Goal: Task Accomplishment & Management: Manage account settings

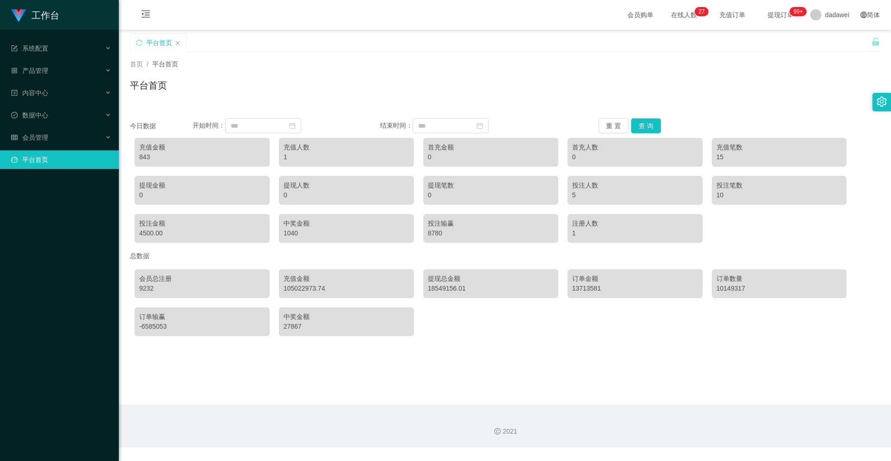
click at [657, 121] on button "查 询" at bounding box center [646, 125] width 30 height 15
drag, startPoint x: 169, startPoint y: 161, endPoint x: 131, endPoint y: 157, distance: 37.8
click at [131, 157] on div "充值金额 51383 充值人数 8 首充金额 8050 首充人数 7 充值笔数 48 提现金额 3003 提现人数 6 提现笔数 6 投注人数 41 投注笔数…" at bounding box center [505, 190] width 750 height 114
click at [167, 162] on div "51383" at bounding box center [202, 157] width 126 height 10
drag, startPoint x: 157, startPoint y: 156, endPoint x: 137, endPoint y: 154, distance: 19.6
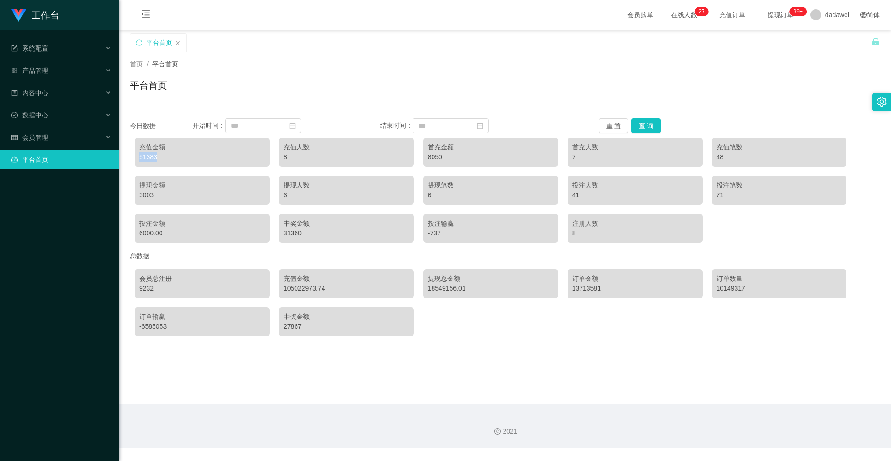
click at [137, 154] on div "充值金额 51383" at bounding box center [202, 152] width 135 height 29
click at [155, 157] on div "51383" at bounding box center [202, 157] width 126 height 10
click at [54, 137] on div "会员管理" at bounding box center [59, 137] width 119 height 19
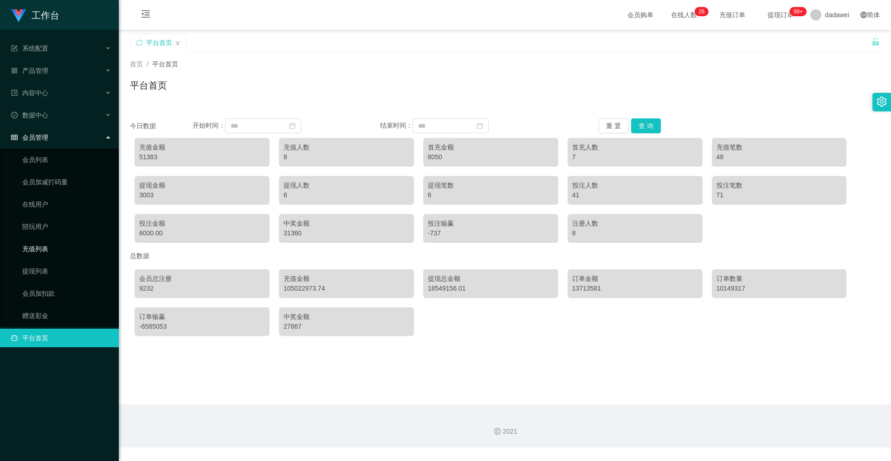
click at [47, 242] on link "充值列表" at bounding box center [66, 248] width 89 height 19
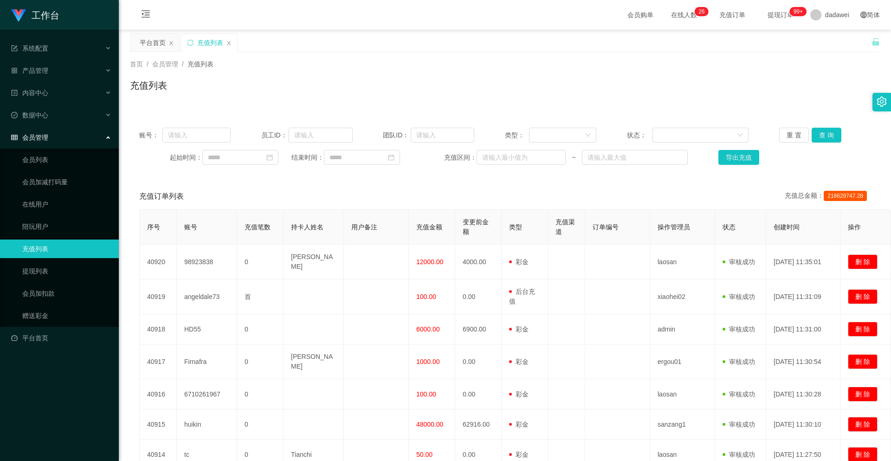
scroll to position [186, 0]
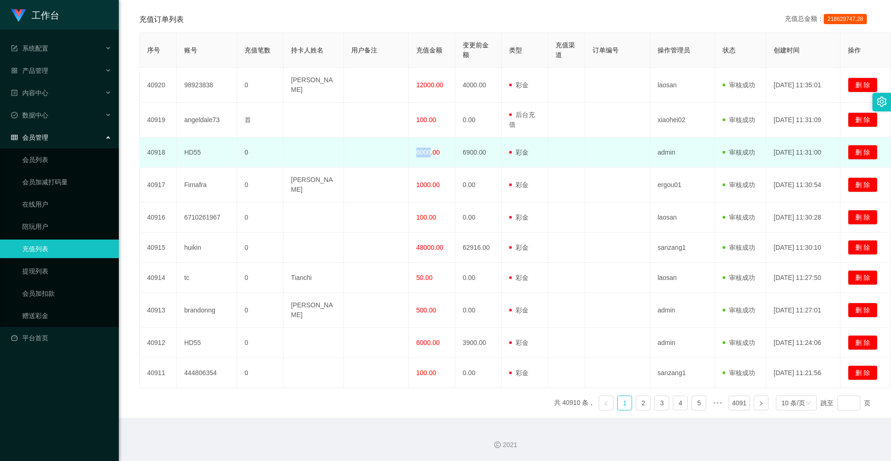
drag, startPoint x: 429, startPoint y: 137, endPoint x: 408, endPoint y: 135, distance: 21.0
click at [408, 137] on tr "40918 HD55 0 6000.00 6900.00 用户充值 后台充值 彩金 注册赠送 admin 审核驳回 审核成功 等待审核 [DATE] 11:3…" at bounding box center [515, 152] width 751 height 30
click at [416, 141] on td "6000.00" at bounding box center [432, 152] width 46 height 30
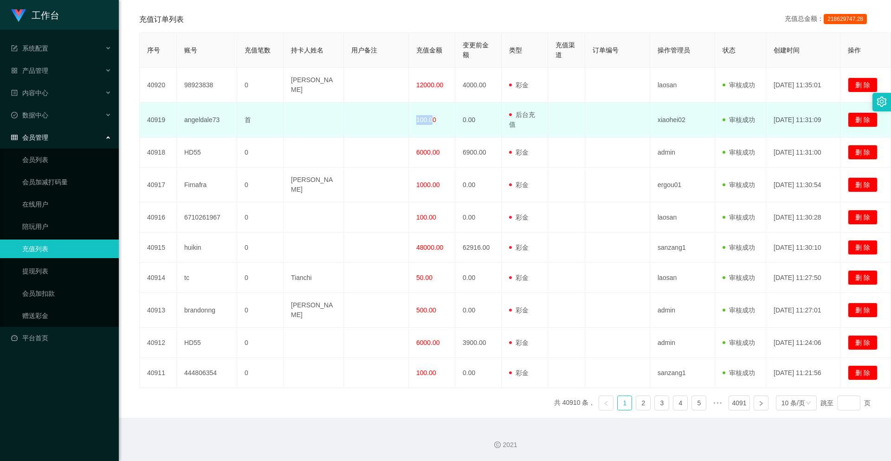
drag, startPoint x: 433, startPoint y: 106, endPoint x: 412, endPoint y: 106, distance: 20.4
click at [412, 106] on td "100.00" at bounding box center [432, 120] width 46 height 35
click at [415, 107] on td "100.00" at bounding box center [432, 120] width 46 height 35
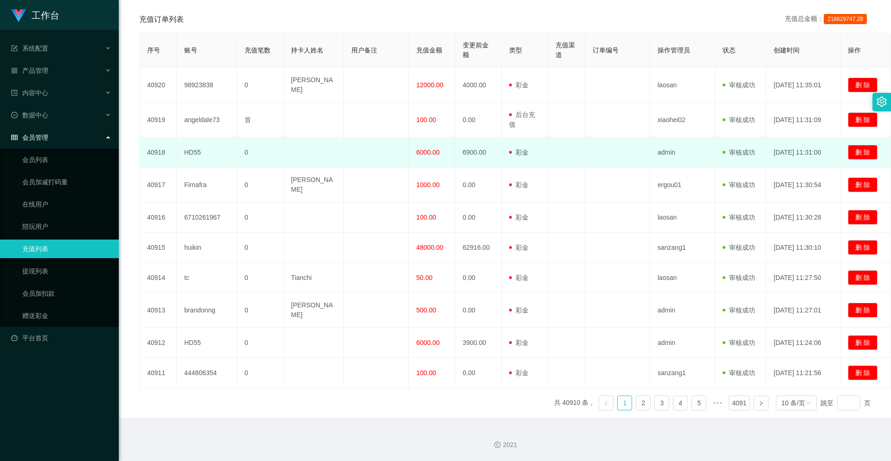
scroll to position [187, 0]
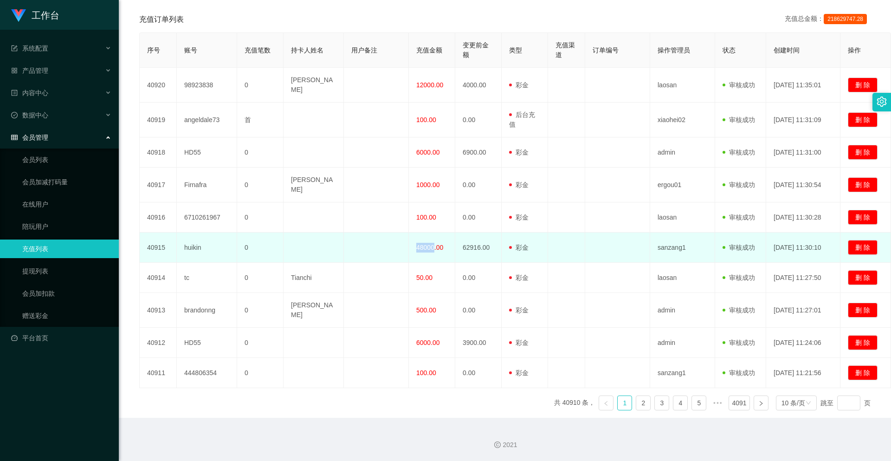
drag, startPoint x: 414, startPoint y: 249, endPoint x: 433, endPoint y: 250, distance: 19.5
click at [433, 250] on td "48000.00" at bounding box center [432, 248] width 46 height 30
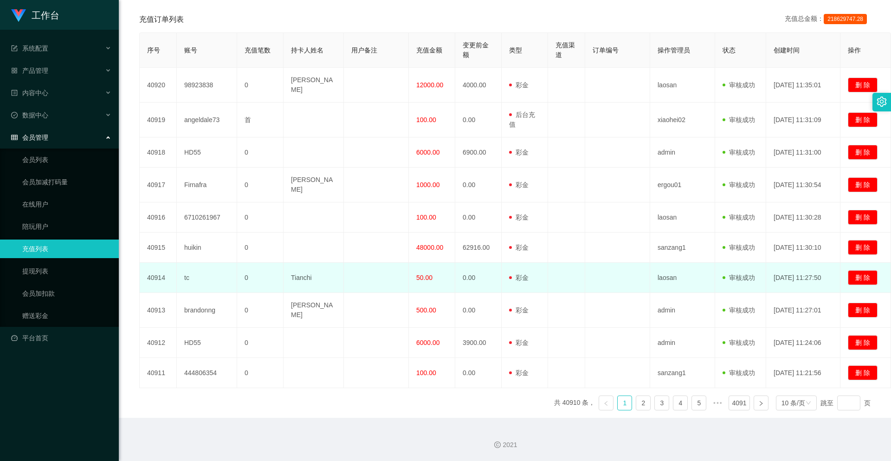
click at [428, 271] on td "50.00" at bounding box center [432, 278] width 46 height 30
